Goal: Task Accomplishment & Management: Manage account settings

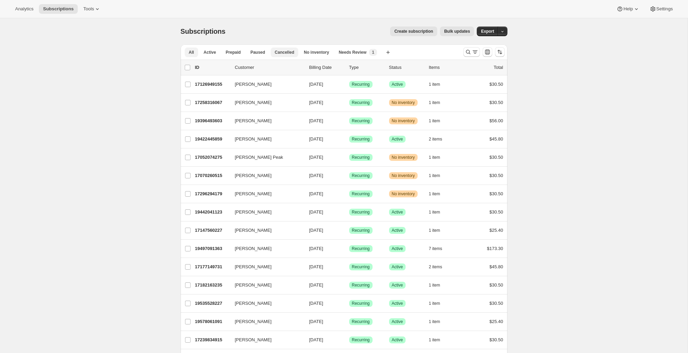
click at [286, 53] on span "Cancelled" at bounding box center [285, 53] width 20 height 6
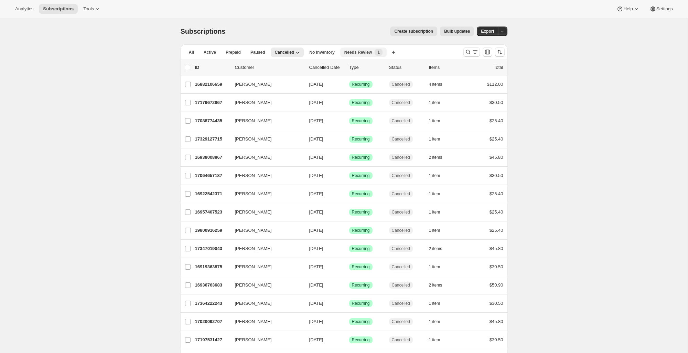
click at [359, 54] on span "Needs Review" at bounding box center [359, 53] width 28 height 6
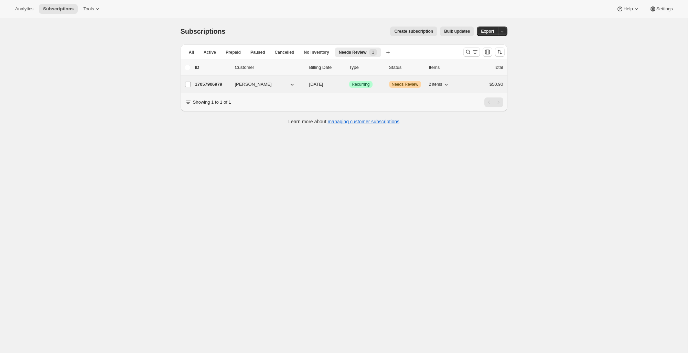
click at [394, 86] on span "Needs Review" at bounding box center [405, 85] width 27 height 6
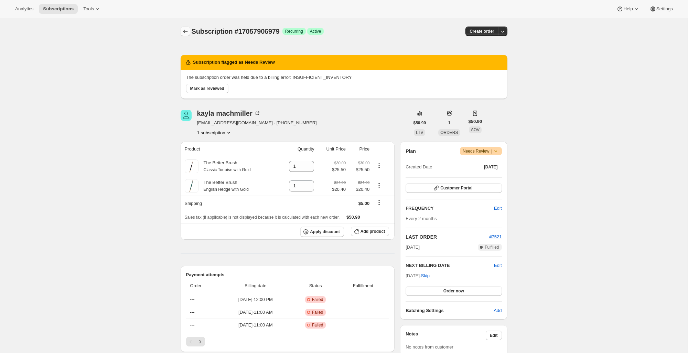
click at [186, 32] on icon "Subscriptions" at bounding box center [185, 31] width 7 height 7
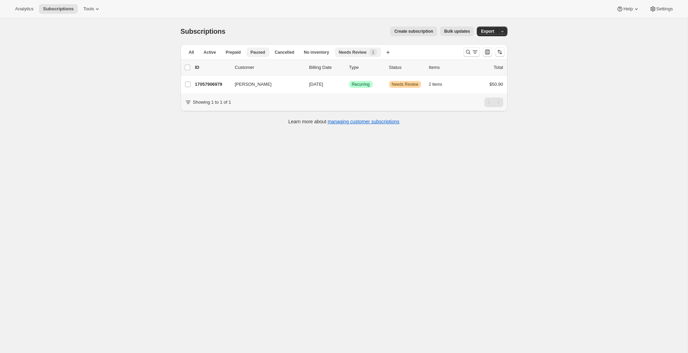
click at [260, 54] on span "Paused" at bounding box center [258, 53] width 15 height 6
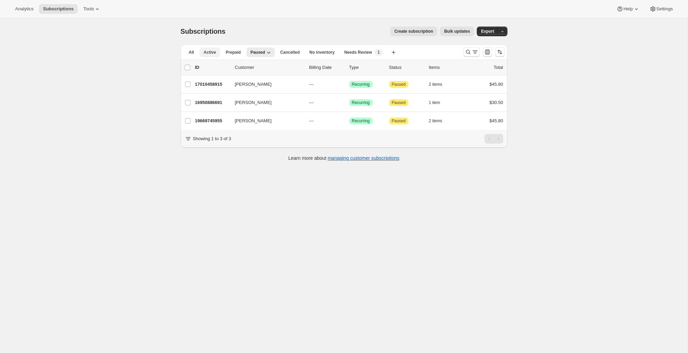
click at [211, 51] on span "Active" at bounding box center [210, 53] width 12 height 6
